Goal: Information Seeking & Learning: Learn about a topic

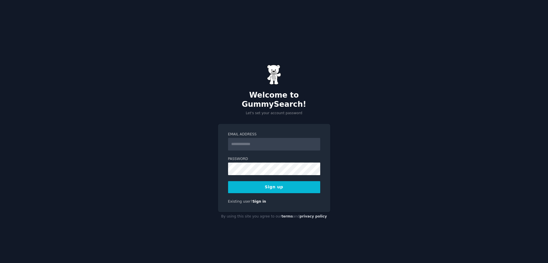
click at [246, 139] on input "Email Address" at bounding box center [274, 144] width 92 height 13
type input "**********"
click at [270, 186] on button "Sign up" at bounding box center [274, 187] width 92 height 12
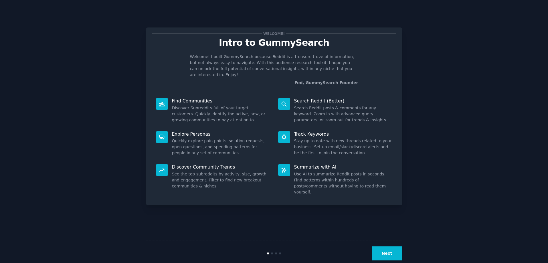
click at [386, 256] on button "Next" at bounding box center [387, 254] width 31 height 14
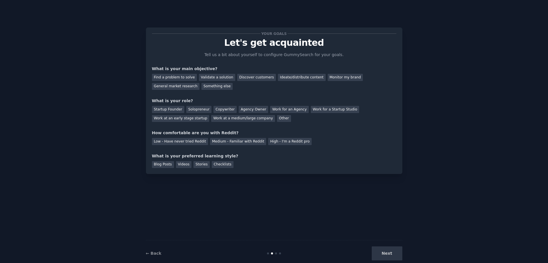
click at [386, 256] on div "Next" at bounding box center [360, 254] width 86 height 14
click at [386, 254] on div "Next" at bounding box center [360, 254] width 86 height 14
click at [175, 76] on div "Find a problem to solve" at bounding box center [174, 77] width 45 height 7
click at [171, 109] on div "Startup Founder" at bounding box center [168, 109] width 32 height 7
click at [223, 143] on div "Medium - Familiar with Reddit" at bounding box center [238, 141] width 56 height 7
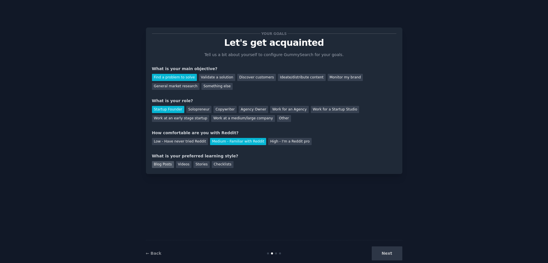
click at [160, 165] on div "Blog Posts" at bounding box center [163, 164] width 22 height 7
click at [385, 254] on button "Next" at bounding box center [387, 254] width 31 height 14
click at [385, 254] on div "Next" at bounding box center [360, 254] width 86 height 14
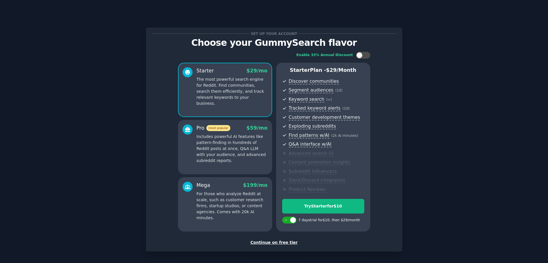
click at [274, 243] on div "Continue on free tier" at bounding box center [274, 243] width 245 height 6
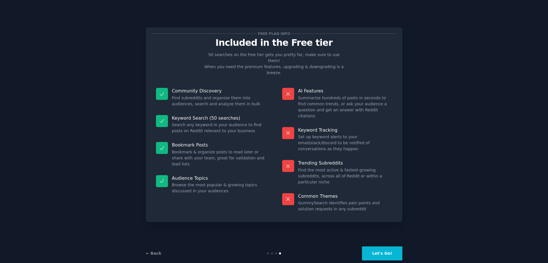
click at [386, 254] on button "Let's Go!" at bounding box center [382, 254] width 40 height 14
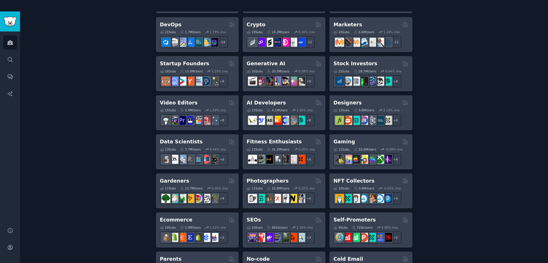
scroll to position [57, 0]
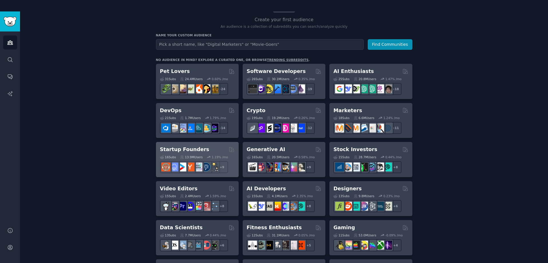
click at [195, 150] on h2 "Startup Founders" at bounding box center [184, 149] width 49 height 7
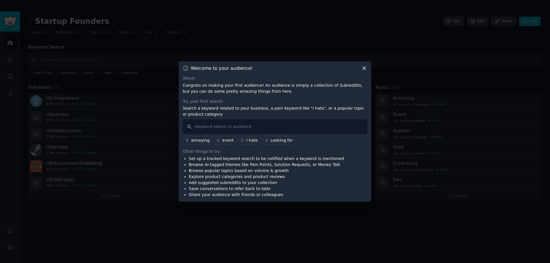
click at [364, 70] on icon at bounding box center [364, 68] width 6 height 6
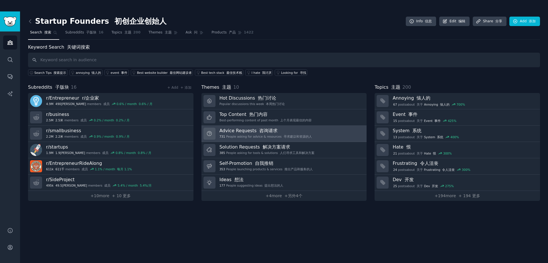
click at [286, 133] on h3 "Advice Requests 咨询请求" at bounding box center [266, 131] width 93 height 6
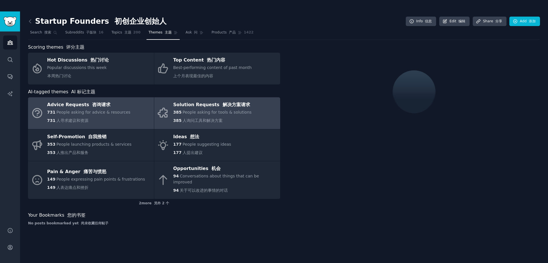
click at [219, 116] on div "385 People asking for tools & solutions 385 人询问工具和解决方案" at bounding box center [212, 117] width 78 height 17
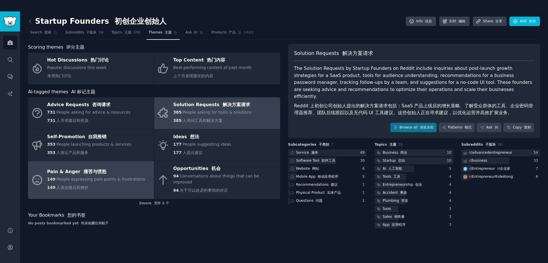
click at [110, 170] on div "Pain & [PERSON_NAME] 痛苦与愤怒" at bounding box center [96, 171] width 98 height 9
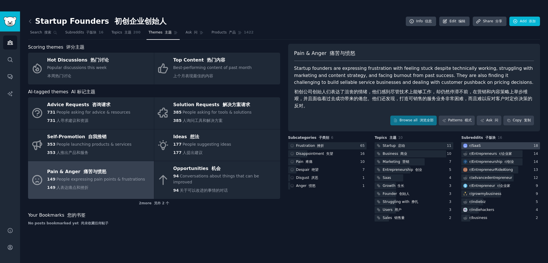
click at [515, 142] on div at bounding box center [501, 145] width 79 height 7
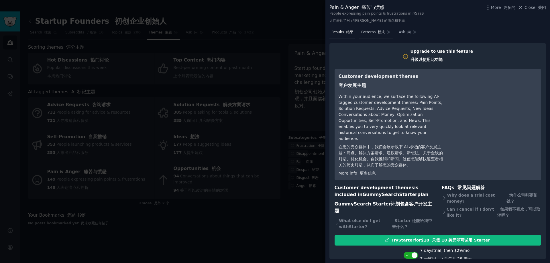
click at [378, 33] on font "模式" at bounding box center [381, 32] width 7 height 4
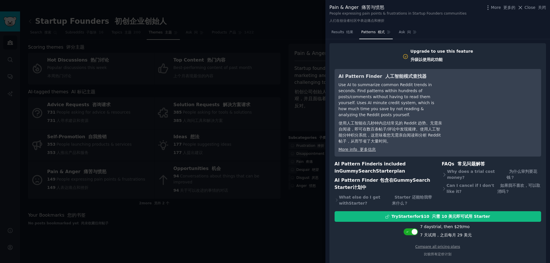
click at [282, 202] on div at bounding box center [275, 131] width 550 height 263
